Goal: Information Seeking & Learning: Learn about a topic

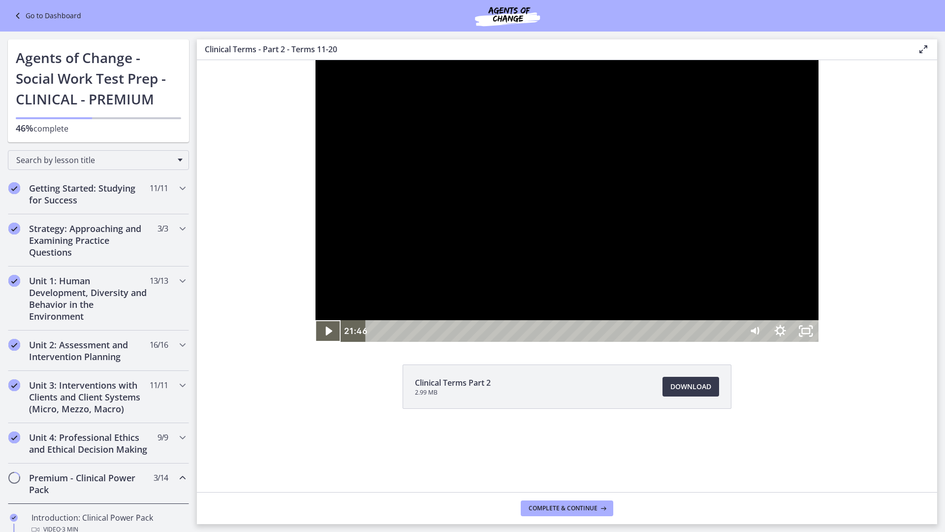
scroll to position [492, 0]
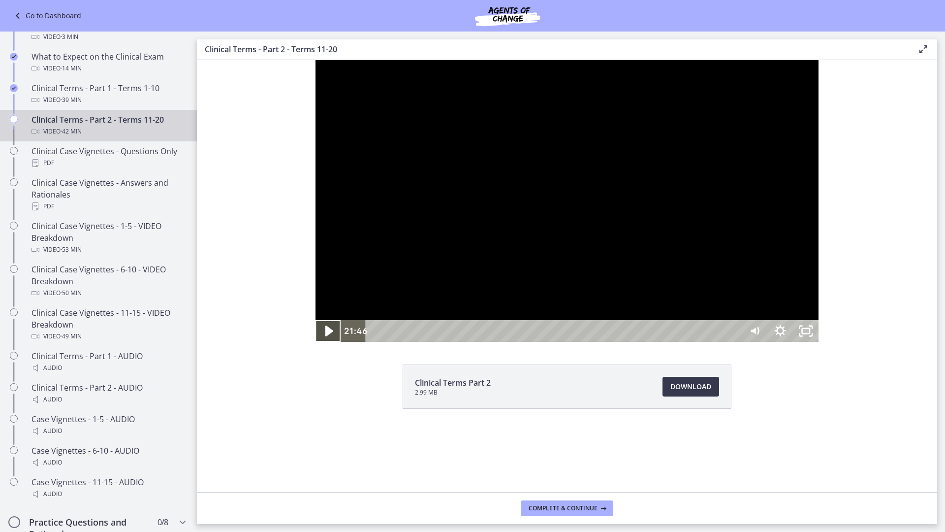
click at [314, 344] on icon "Play Video" at bounding box center [329, 331] width 31 height 26
click at [735, 342] on div "25:48" at bounding box center [555, 331] width 361 height 22
click at [735, 342] on div "25:21" at bounding box center [555, 331] width 361 height 22
click at [727, 342] on div "24:49" at bounding box center [555, 331] width 361 height 22
click at [721, 342] on div "24:28" at bounding box center [555, 331] width 361 height 22
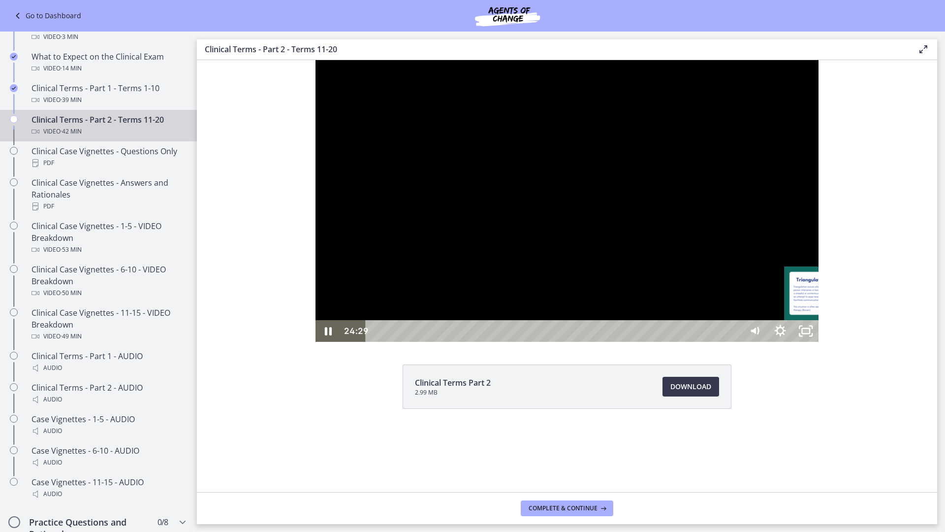
click at [715, 342] on div "24:10" at bounding box center [555, 331] width 361 height 22
click at [703, 342] on div "23:32" at bounding box center [555, 331] width 361 height 22
click at [820, 335] on div "Playbar" at bounding box center [823, 330] width 7 height 7
click at [313, 344] on icon "Pause" at bounding box center [328, 331] width 31 height 26
